Goal: Task Accomplishment & Management: Use online tool/utility

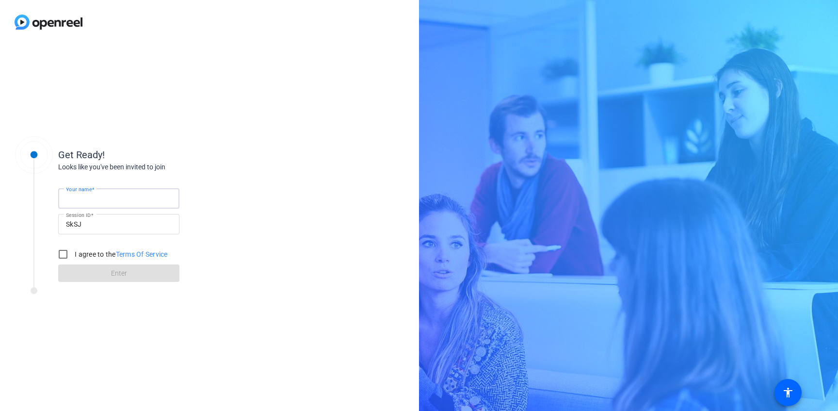
click at [121, 198] on input "Your name" at bounding box center [119, 198] width 106 height 12
type input "[PERSON_NAME]"
click at [66, 253] on input "I agree to the Terms Of Service" at bounding box center [62, 253] width 19 height 19
checkbox input "true"
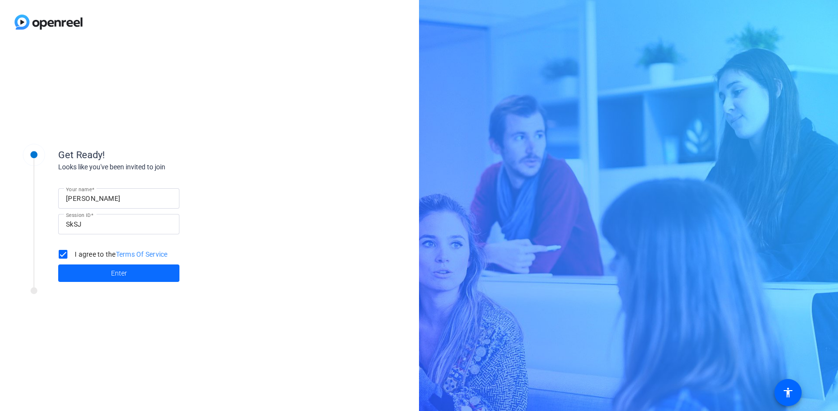
click at [135, 276] on span at bounding box center [118, 272] width 121 height 23
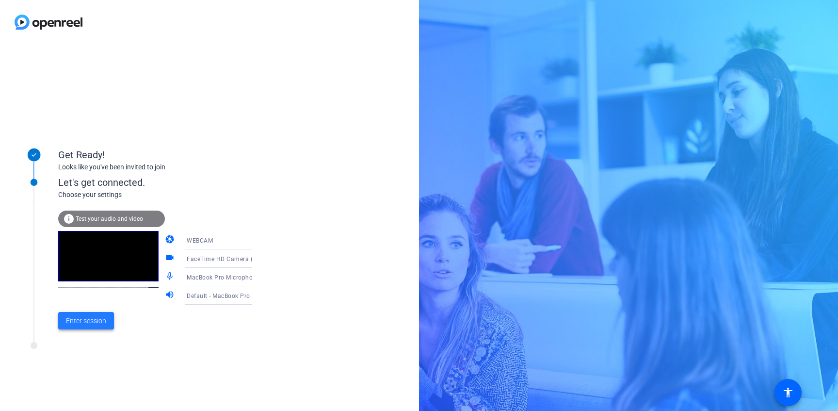
click at [85, 323] on span "Enter session" at bounding box center [86, 321] width 40 height 10
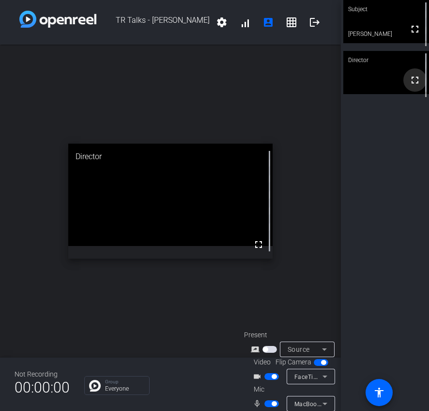
click at [415, 85] on mat-icon "fullscreen" at bounding box center [416, 80] width 12 height 12
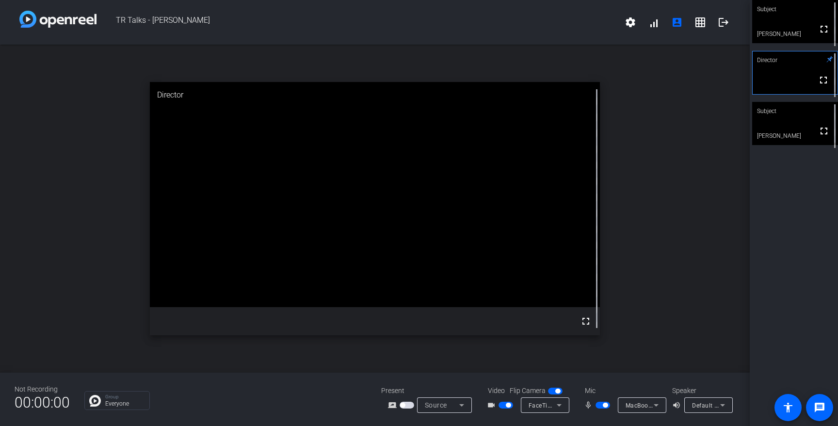
click at [606, 406] on span "button" at bounding box center [604, 404] width 5 height 5
click at [507, 404] on span "button" at bounding box center [508, 404] width 5 height 5
